Goal: Task Accomplishment & Management: Use online tool/utility

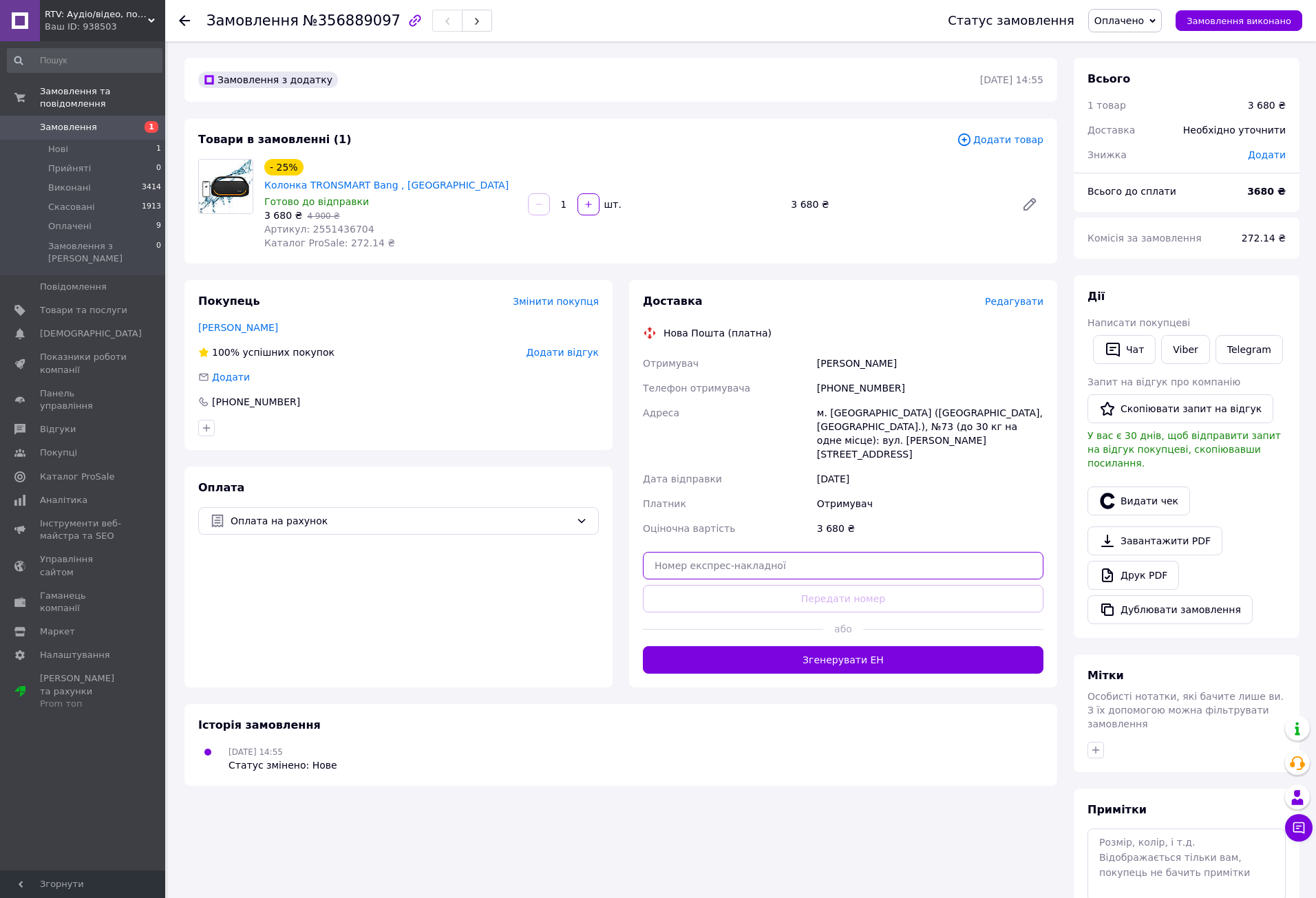
click at [801, 552] on input "text" at bounding box center [843, 566] width 400 height 28
paste input "[CREDIT_CARD_NUMBER]"
type input "[CREDIT_CARD_NUMBER]"
click at [858, 585] on button "Передати номер" at bounding box center [843, 599] width 400 height 28
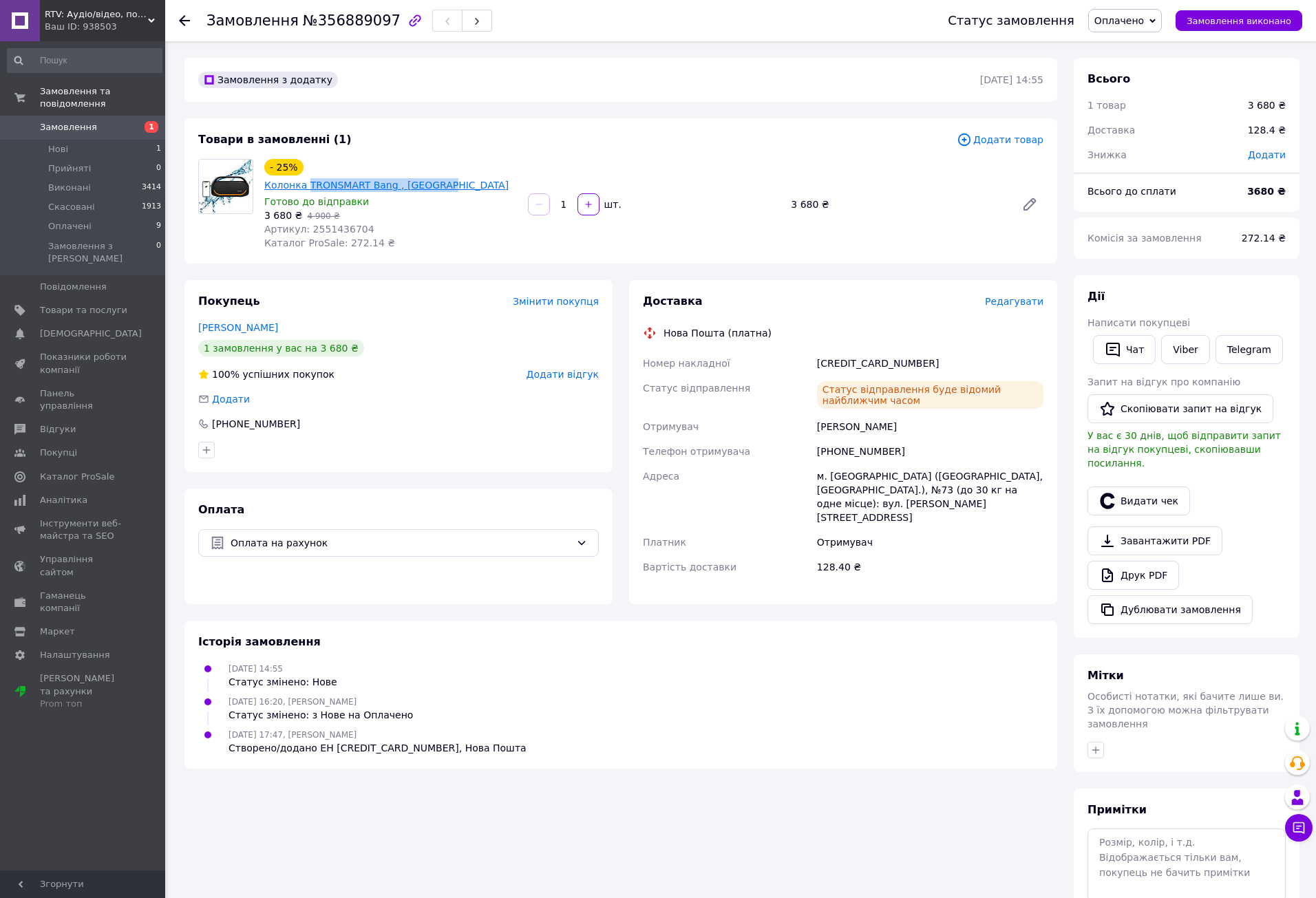
drag, startPoint x: 476, startPoint y: 171, endPoint x: 343, endPoint y: 172, distance: 133.0
click at [343, 172] on div "- 25% Колонка TRONSMART Bang , Гарантія" at bounding box center [390, 176] width 256 height 36
click at [332, 224] on span "Артикул: 2551436704" at bounding box center [319, 229] width 110 height 11
copy span "2551436704"
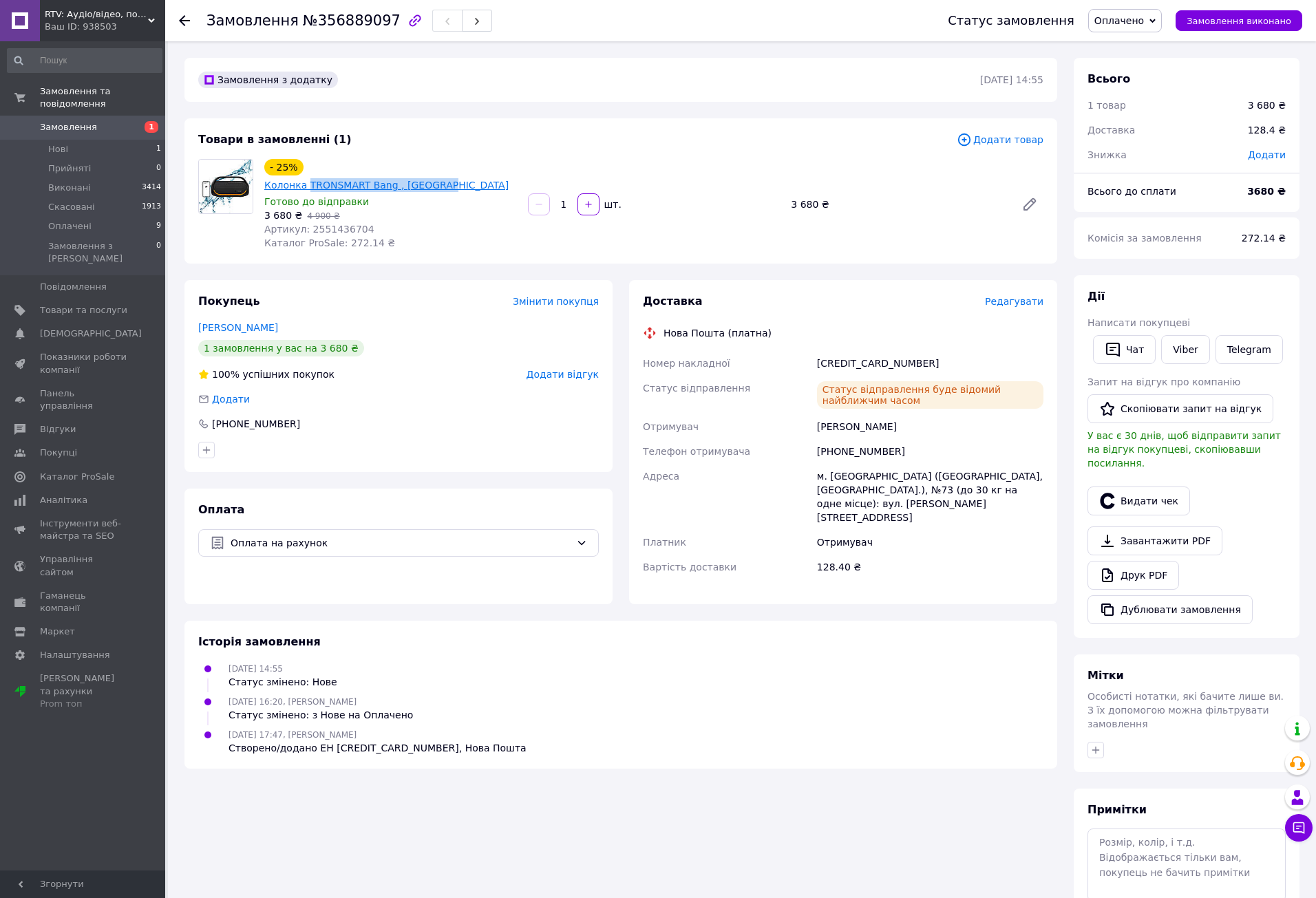
drag, startPoint x: 487, startPoint y: 166, endPoint x: 345, endPoint y: 168, distance: 142.0
click at [345, 168] on div "- 25% Колонка TRONSMART Bang , Гарантія" at bounding box center [390, 176] width 256 height 36
copy link "TRONSMART Bang , Гарантія"
click at [336, 224] on span "Артикул: 2551436704" at bounding box center [319, 229] width 110 height 11
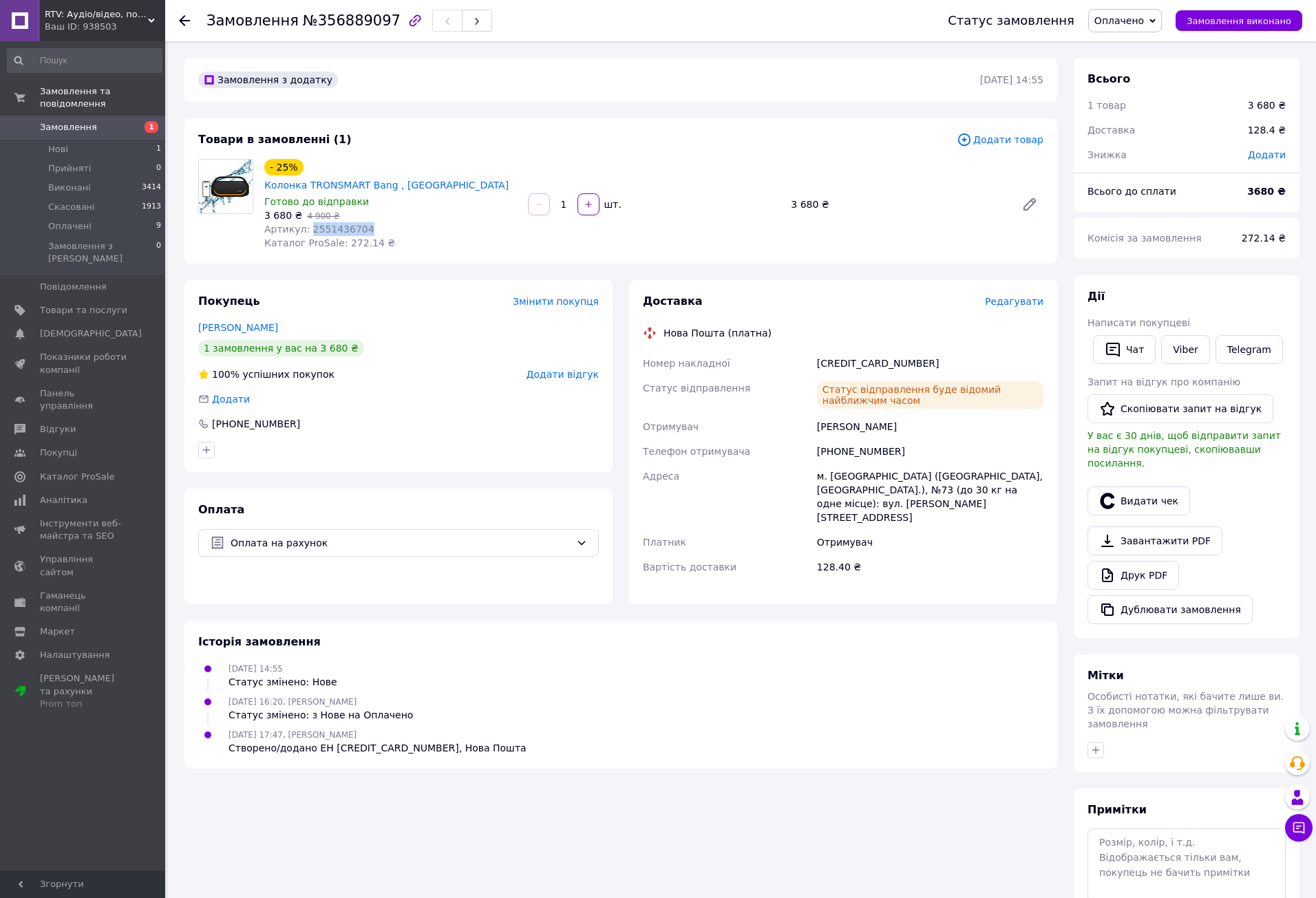
copy span "2551436704"
click at [1142, 487] on button "Видати чек" at bounding box center [1139, 501] width 103 height 29
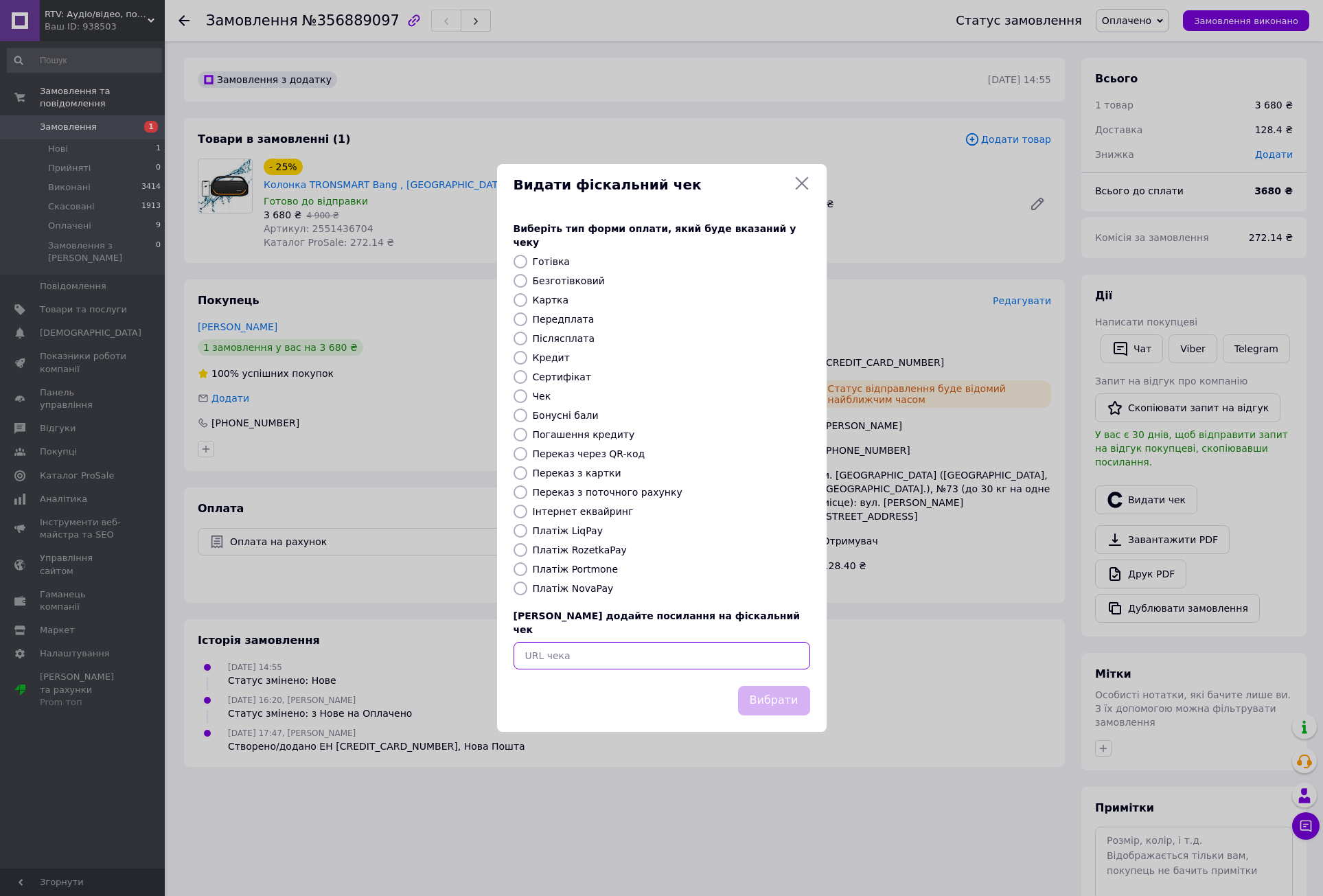
click at [639, 647] on input "text" at bounding box center [662, 656] width 297 height 28
paste input "https://check.checkbox.ua/9aedbac6-3dd2-454b-a206-9a4b654d12c5"
type input "https://check.checkbox.ua/9aedbac6-3dd2-454b-a206-9a4b654d12c5"
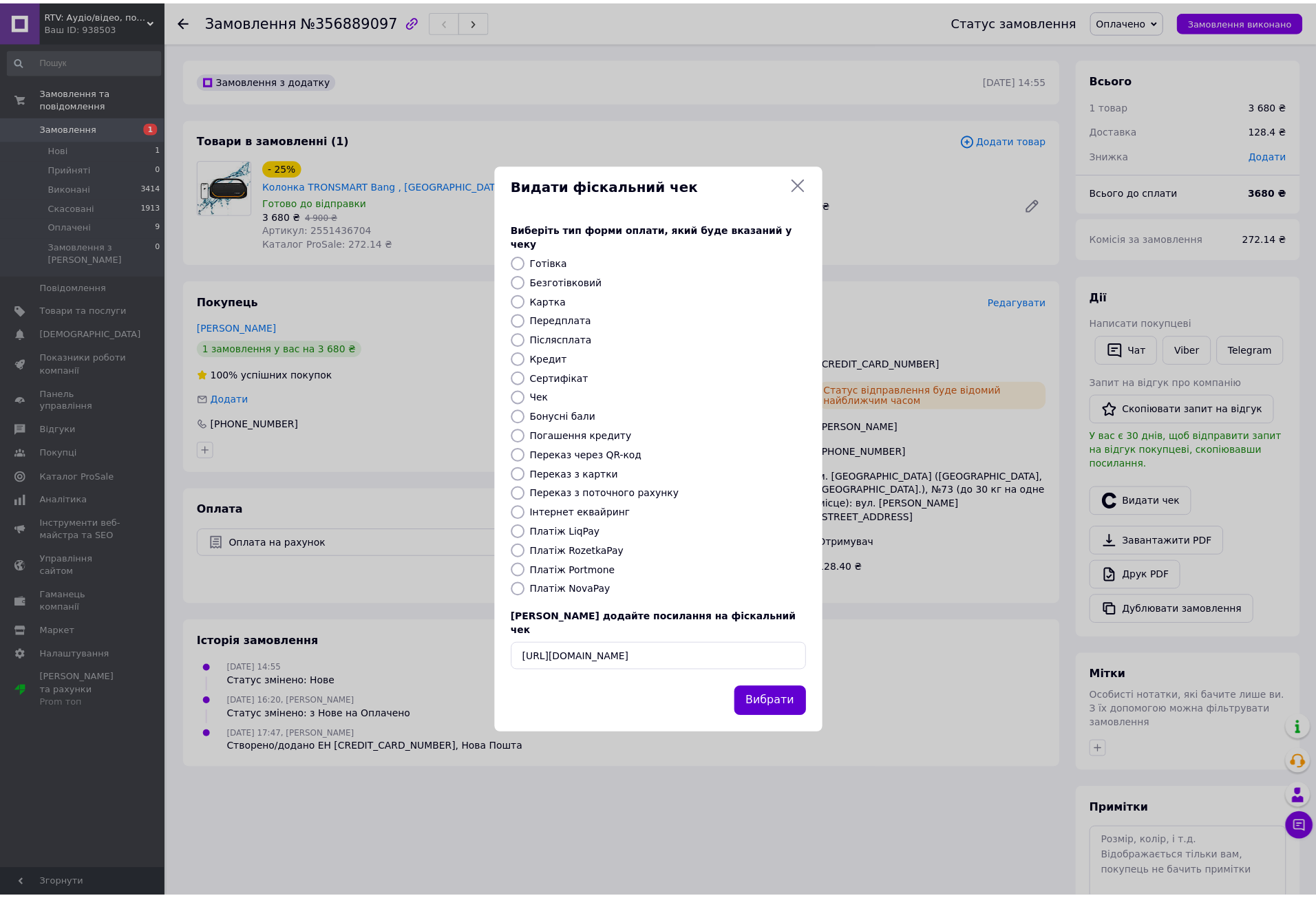
scroll to position [0, 0]
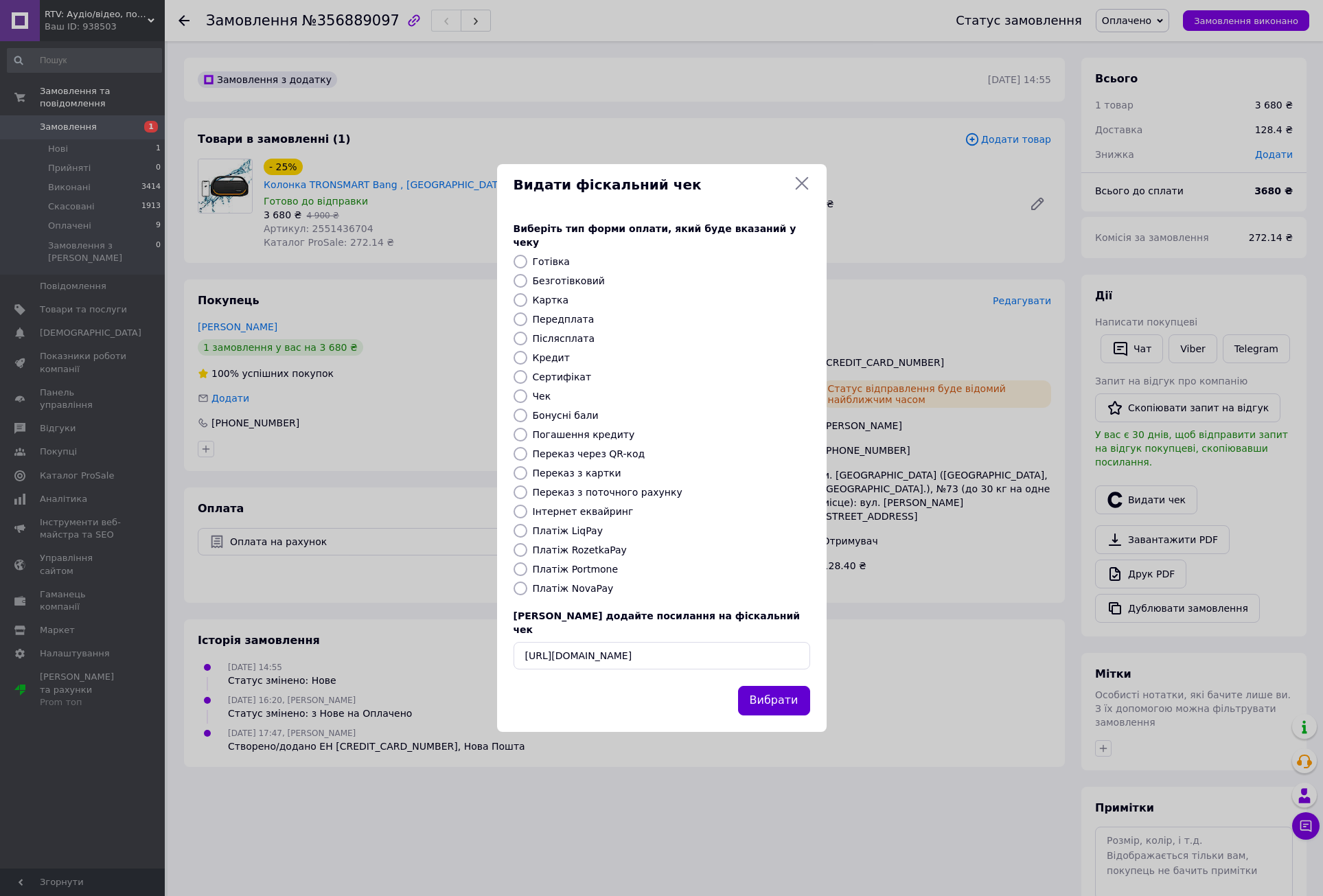
click at [770, 686] on button "Вибрати" at bounding box center [774, 701] width 72 height 29
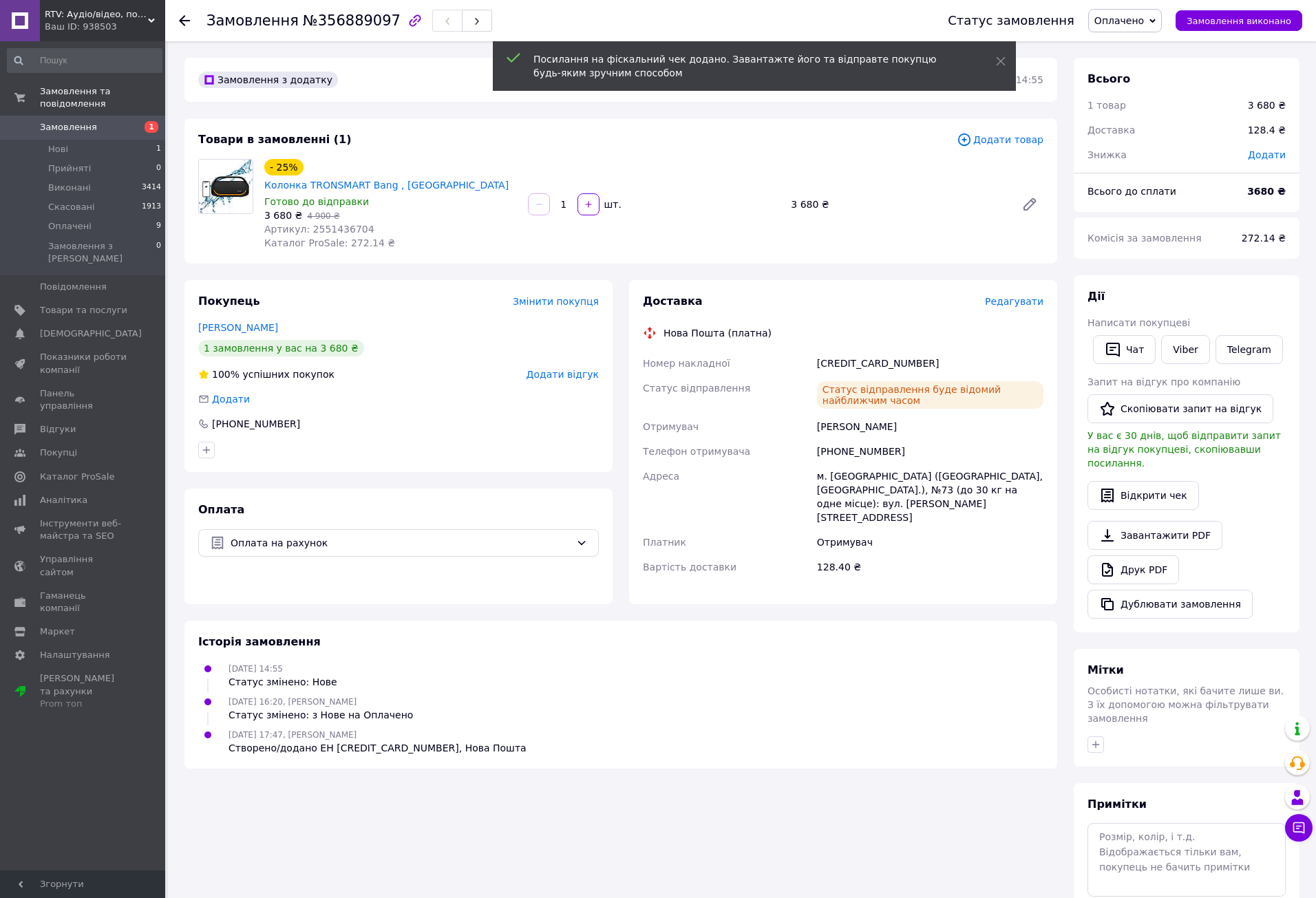
click at [864, 351] on div "[CREDIT_CARD_NUMBER]" at bounding box center [930, 364] width 232 height 25
copy div "[CREDIT_CARD_NUMBER]"
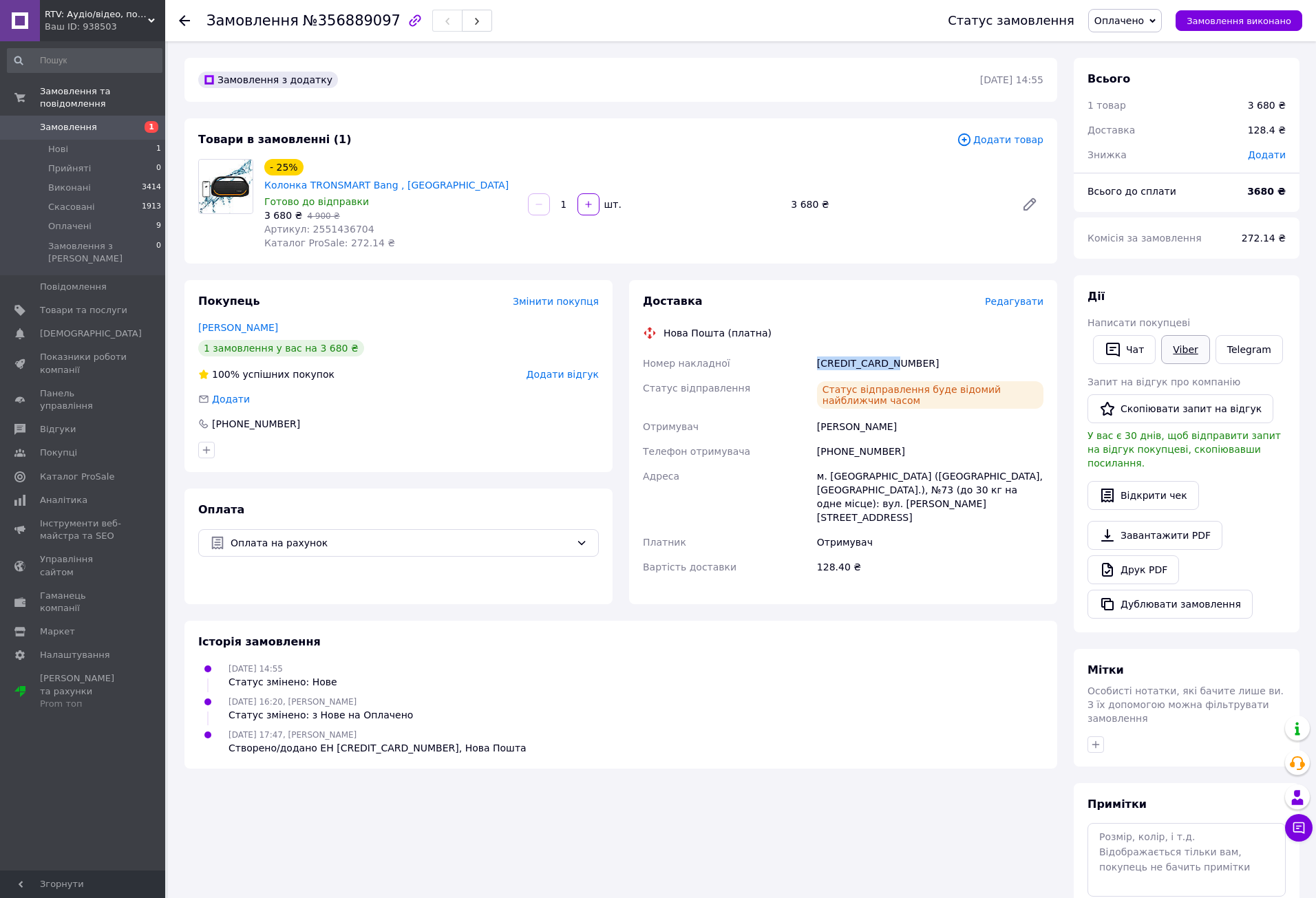
click at [1180, 348] on link "Viber" at bounding box center [1184, 349] width 48 height 29
click at [1150, 481] on button "Відкрити чек" at bounding box center [1143, 495] width 111 height 29
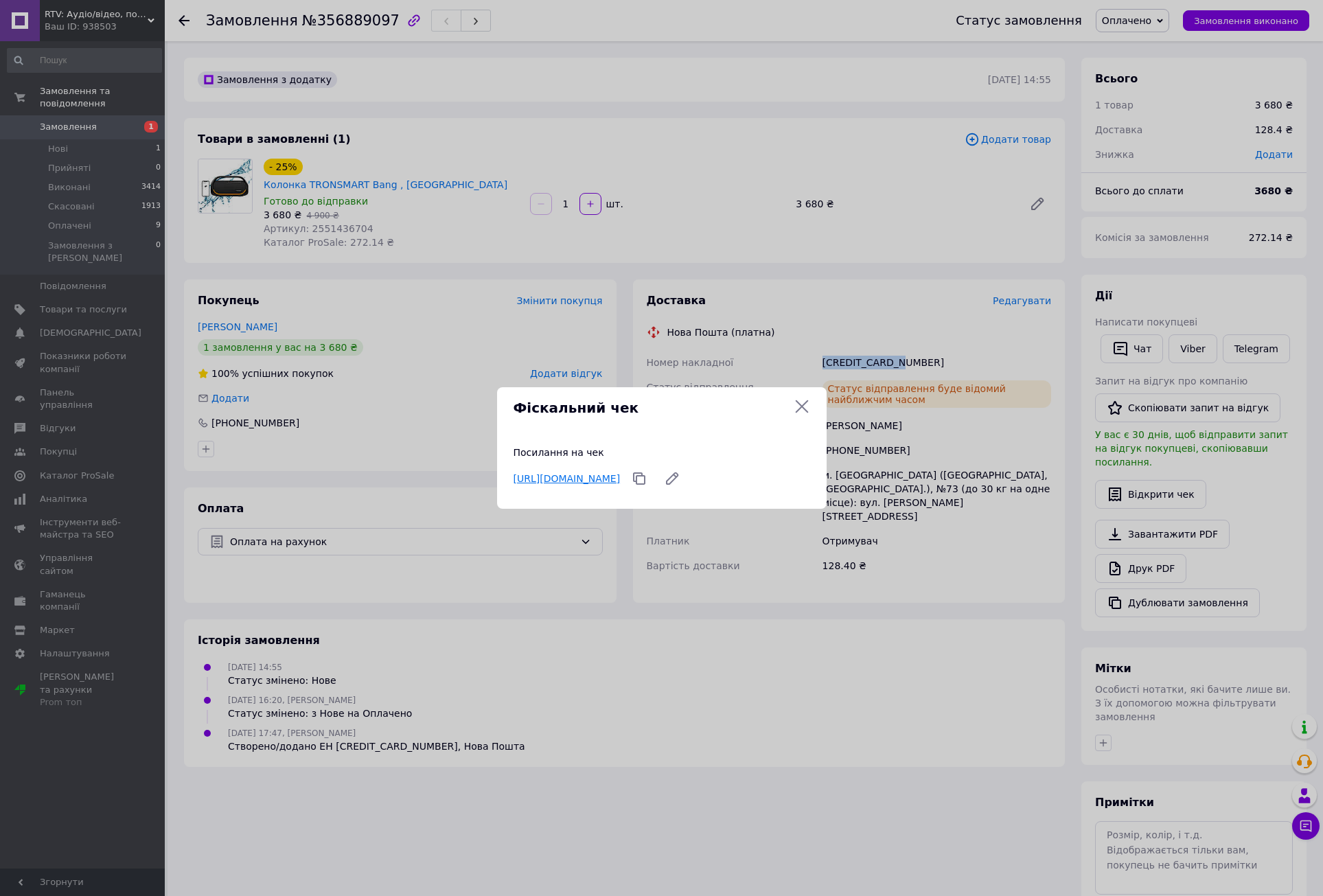
click at [613, 473] on link "https://check.checkbox.ua/9aedbac6-3dd2-454b-a206-9a4b654d12c5" at bounding box center [567, 478] width 107 height 11
click at [806, 410] on icon at bounding box center [802, 407] width 16 height 16
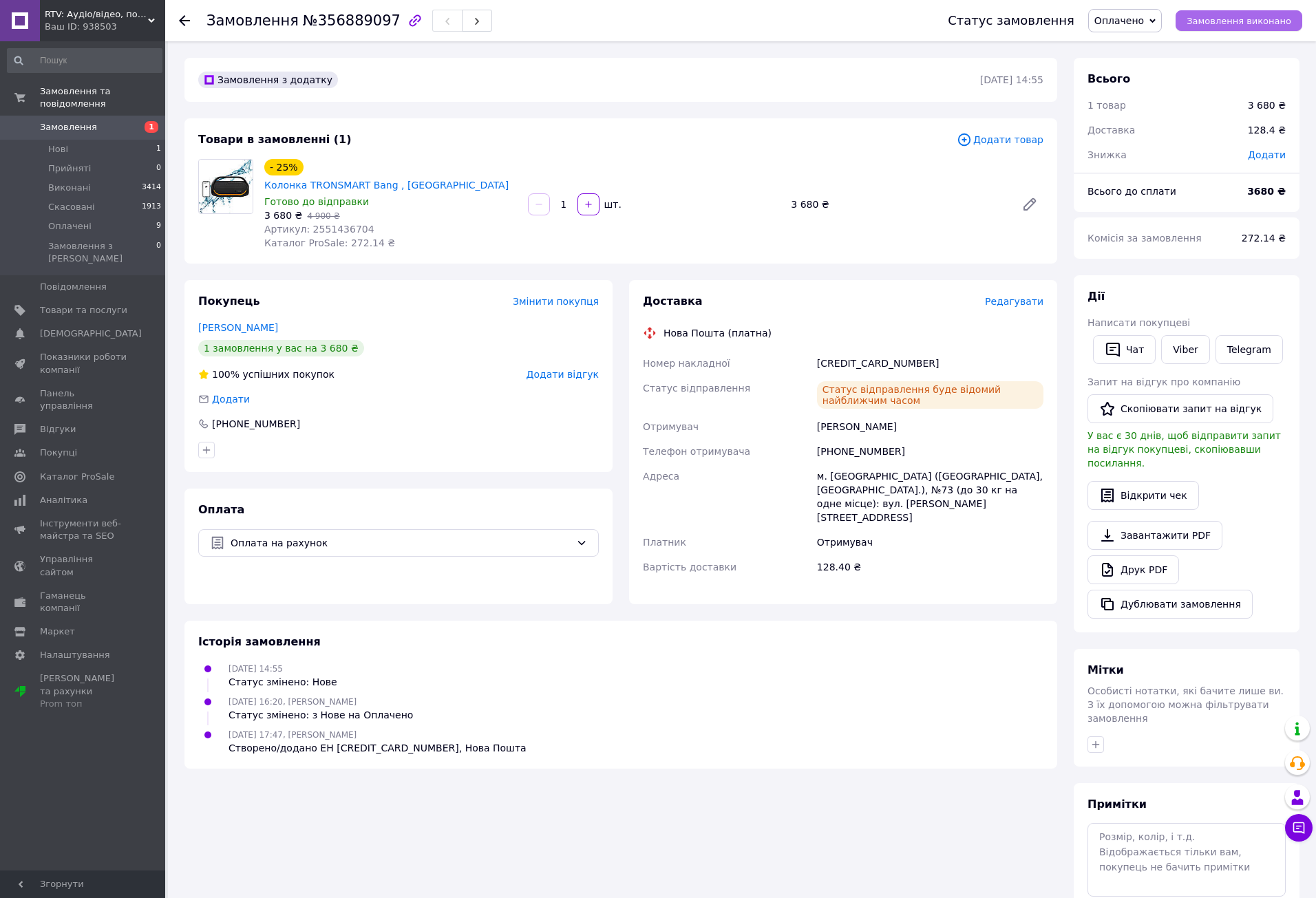
click at [1229, 20] on span "Замовлення виконано" at bounding box center [1238, 20] width 105 height 11
